Goal: Transaction & Acquisition: Purchase product/service

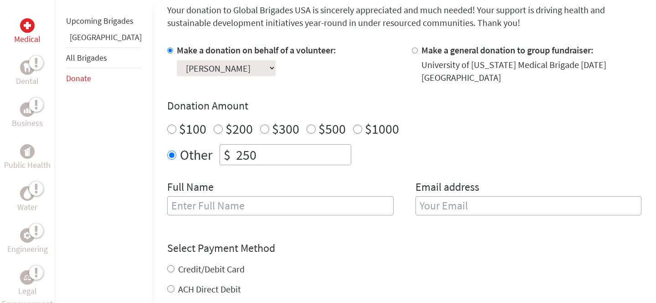
scroll to position [252, 0]
click at [271, 200] on input "text" at bounding box center [280, 204] width 226 height 19
type input "[PERSON_NAME]"
click at [453, 207] on input "email" at bounding box center [529, 204] width 226 height 19
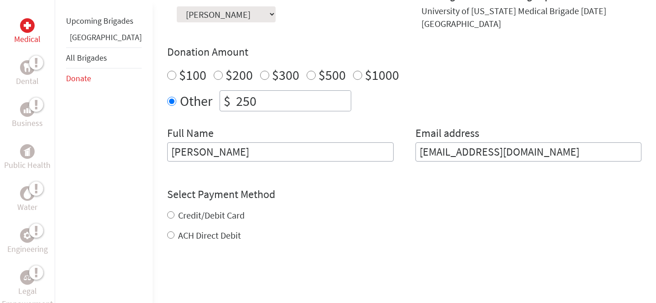
scroll to position [334, 0]
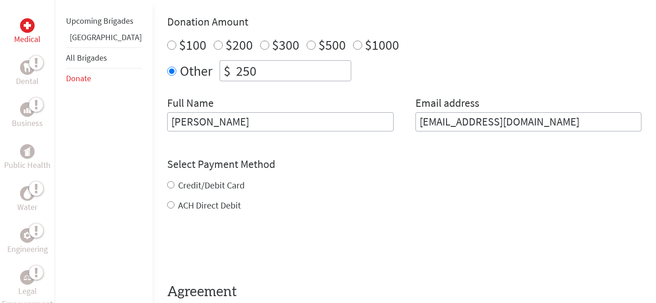
type input "[EMAIL_ADDRESS][DOMAIN_NAME]"
click at [196, 184] on div "Credit/Debit Card ACH Direct Debit" at bounding box center [404, 195] width 474 height 33
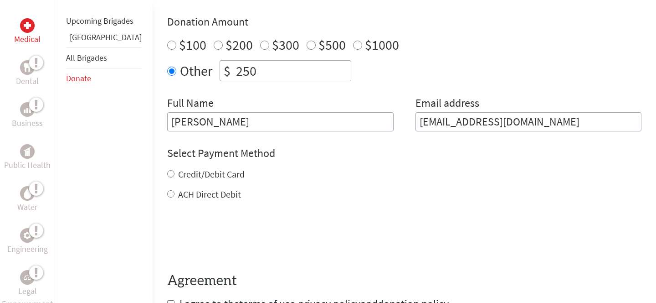
click at [167, 170] on input "Credit/Debit Card" at bounding box center [170, 173] width 7 height 7
radio input "true"
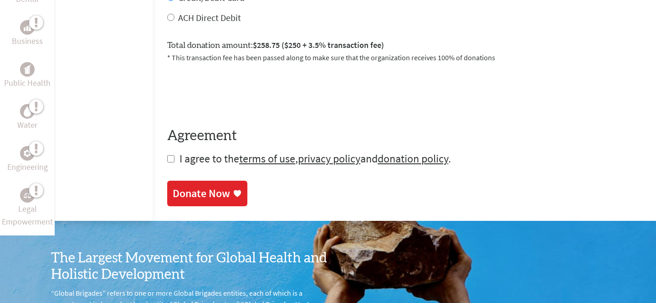
scroll to position [540, 0]
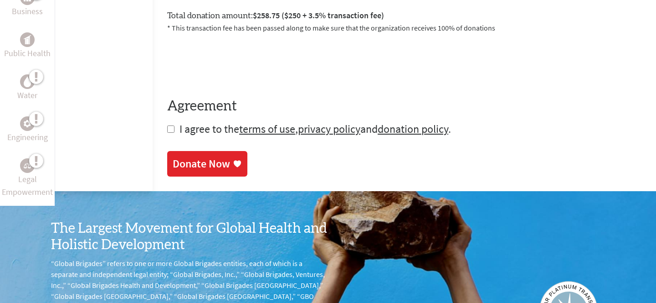
click at [167, 129] on input "checkbox" at bounding box center [170, 128] width 7 height 7
checkbox input "true"
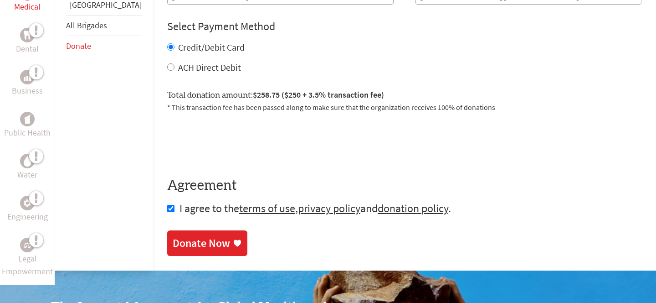
scroll to position [519, 0]
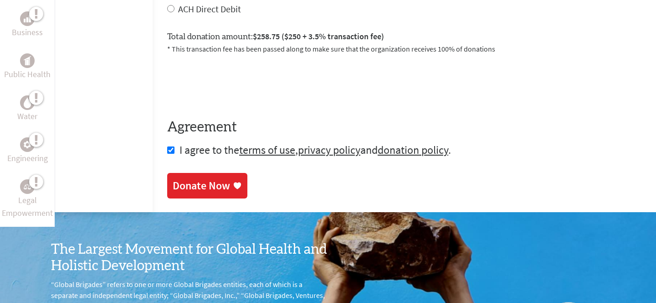
click at [191, 182] on div "Donate Now" at bounding box center [201, 185] width 57 height 15
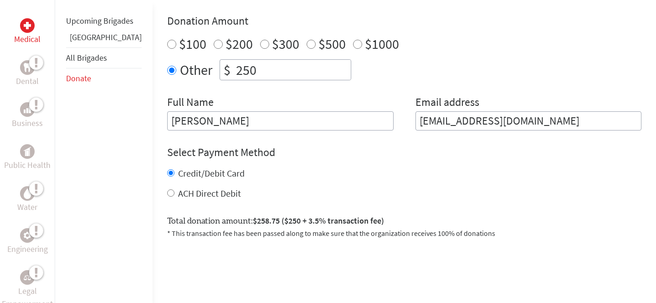
scroll to position [336, 0]
